Goal: Transaction & Acquisition: Purchase product/service

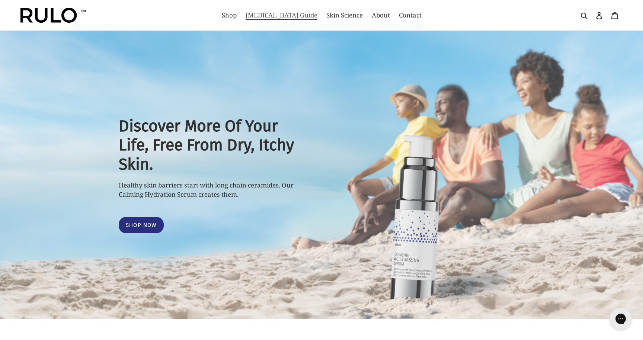
select select "most-helpful"
click at [237, 15] on span "Shop" at bounding box center [229, 15] width 15 height 9
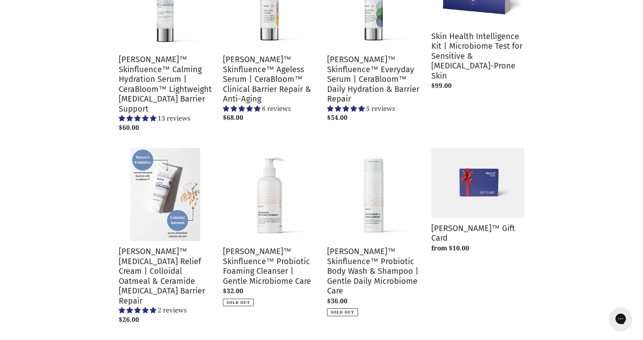
scroll to position [184, 0]
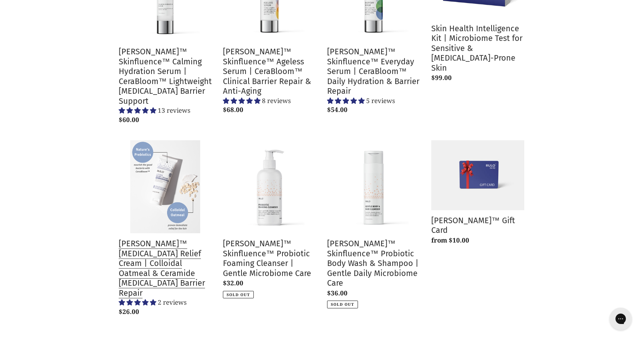
click at [178, 160] on link "RULO™ Eczema Relief Cream | Colloidal Oatmeal & Ceramide Prebiotic Barrier Repa…" at bounding box center [165, 229] width 93 height 179
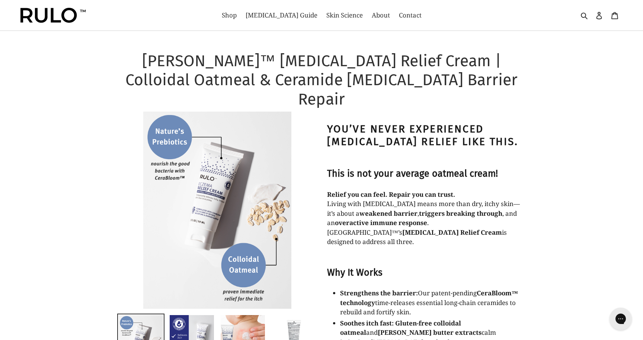
select select "most-helpful"
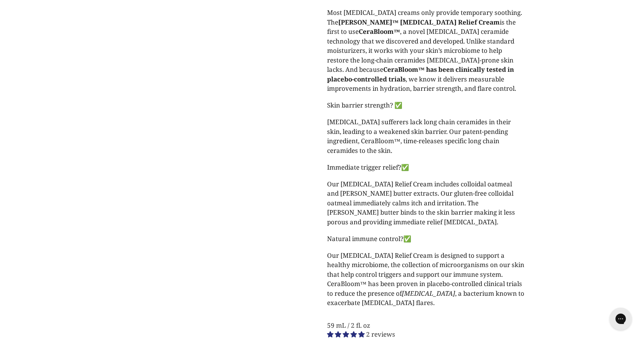
scroll to position [610, 0]
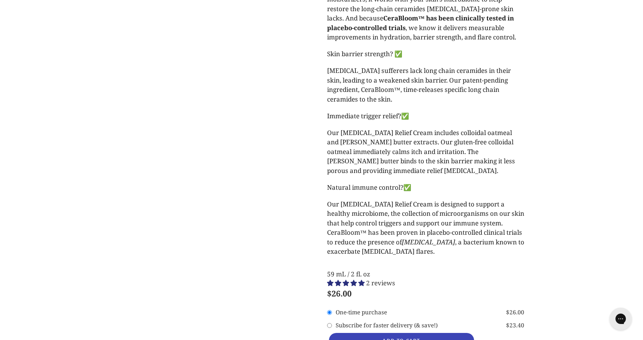
click at [412, 338] on span "ADD TO CART" at bounding box center [402, 341] width 38 height 7
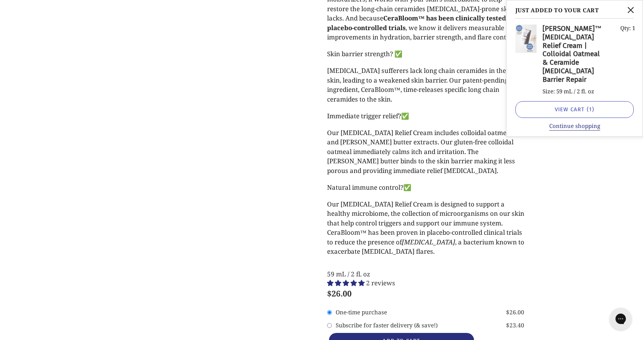
click at [590, 106] on span "1" at bounding box center [590, 109] width 3 height 7
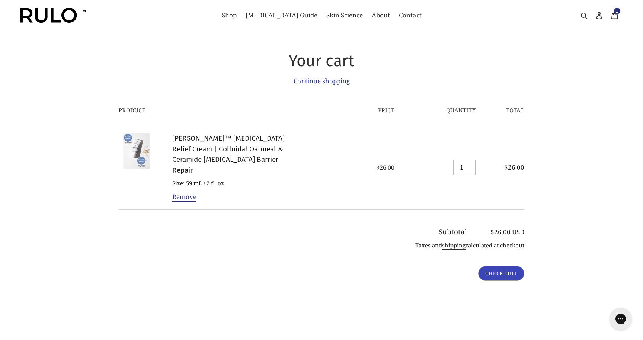
click at [504, 266] on input "Check out" at bounding box center [501, 273] width 46 height 15
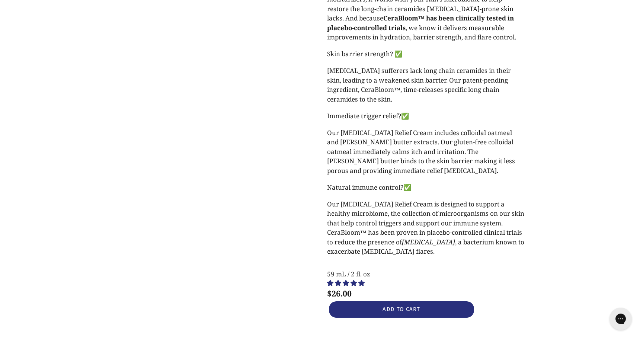
select select "most-helpful"
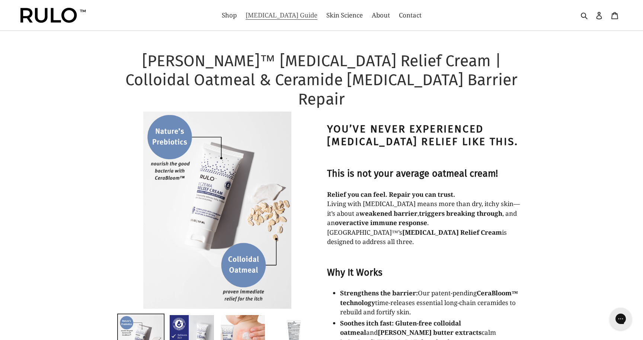
click at [281, 13] on span "[MEDICAL_DATA] Guide" at bounding box center [282, 15] width 72 height 9
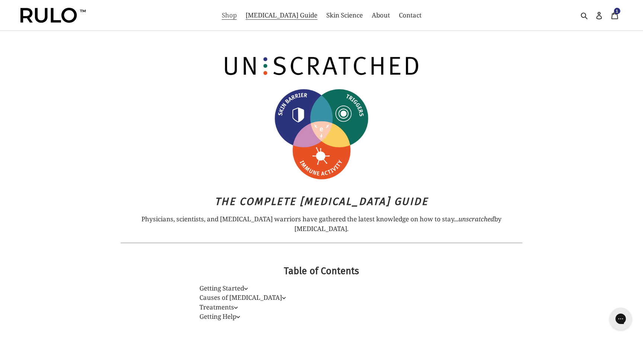
click at [237, 13] on span "Shop" at bounding box center [229, 15] width 15 height 9
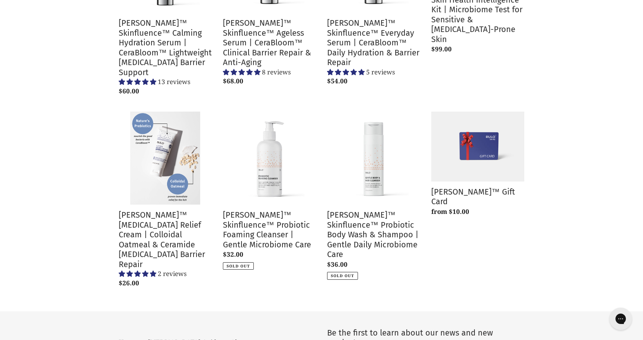
scroll to position [235, 0]
